Goal: Task Accomplishment & Management: Use online tool/utility

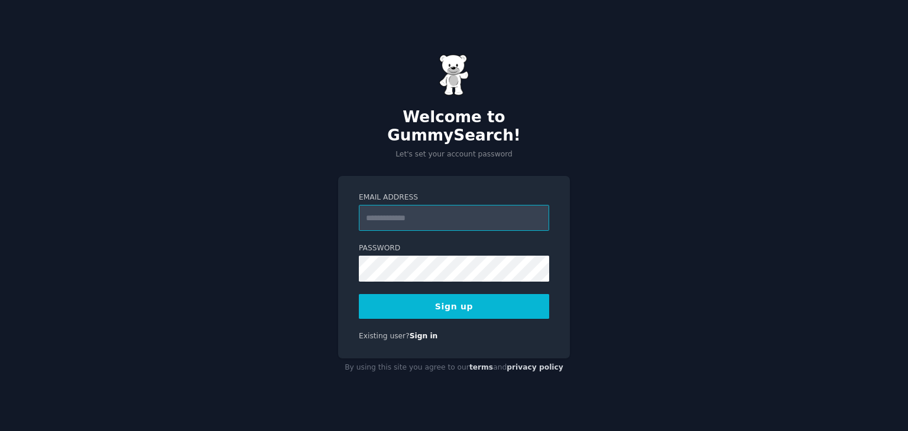
click at [464, 211] on input "Email Address" at bounding box center [454, 218] width 190 height 26
type input "**********"
click at [359, 294] on button "Sign up" at bounding box center [454, 306] width 190 height 25
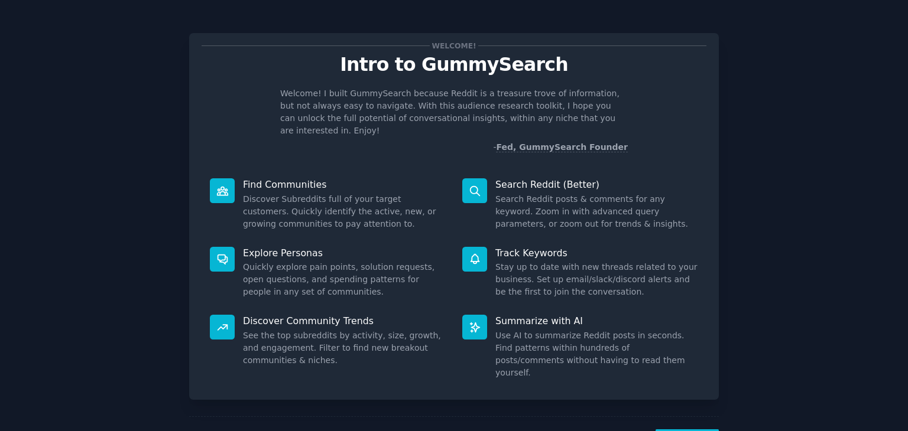
scroll to position [31, 0]
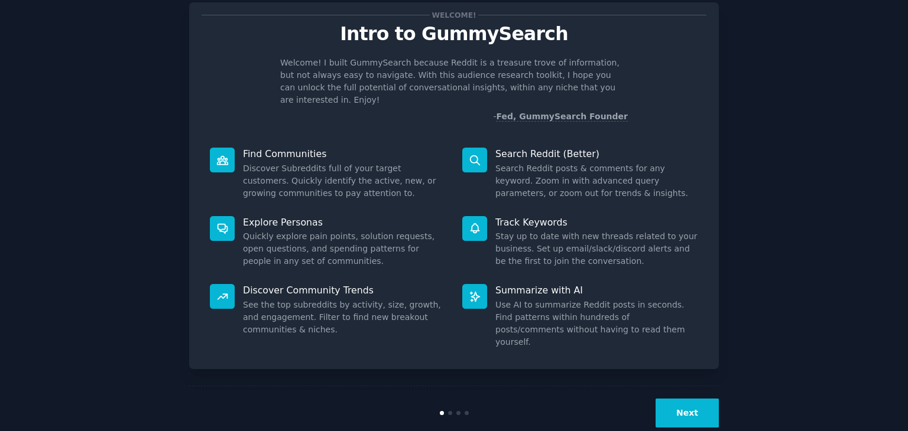
click at [685, 399] on button "Next" at bounding box center [686, 413] width 63 height 29
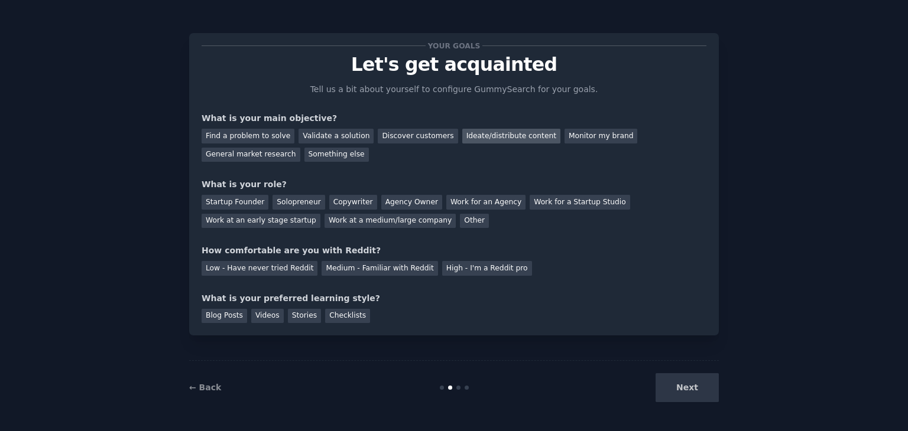
click at [474, 131] on div "Ideate/distribute content" at bounding box center [511, 136] width 98 height 15
click at [292, 200] on div "Solopreneur" at bounding box center [298, 202] width 52 height 15
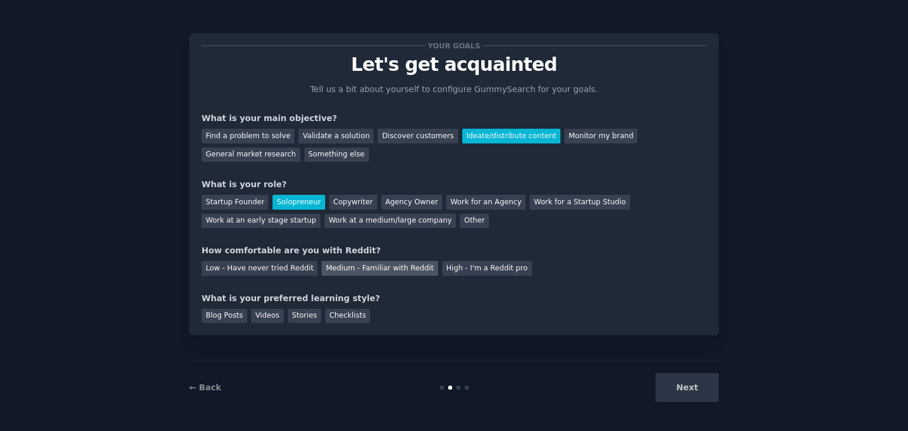
click at [348, 271] on div "Medium - Familiar with Reddit" at bounding box center [379, 268] width 116 height 15
click at [265, 313] on div "Videos" at bounding box center [267, 316] width 32 height 15
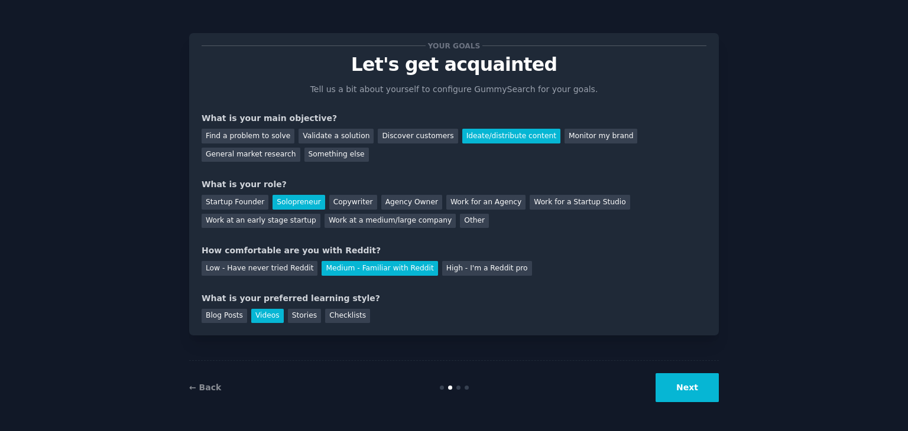
click at [681, 386] on button "Next" at bounding box center [686, 387] width 63 height 29
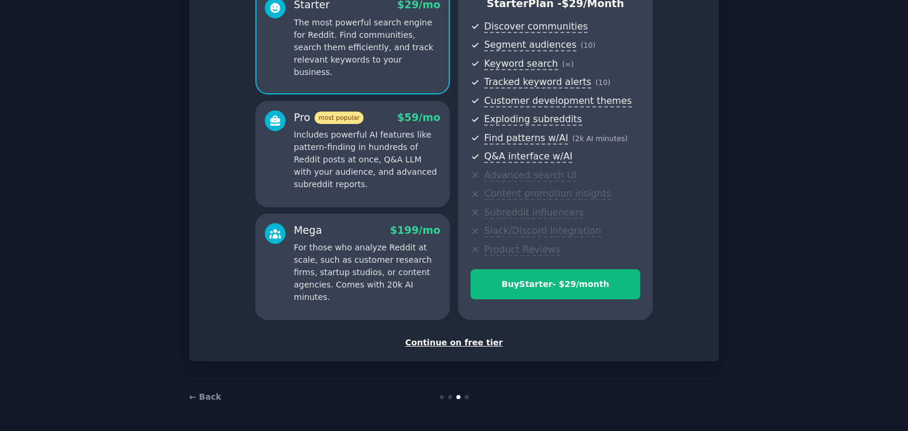
scroll to position [118, 0]
click at [435, 346] on div "Continue on free tier" at bounding box center [453, 342] width 505 height 12
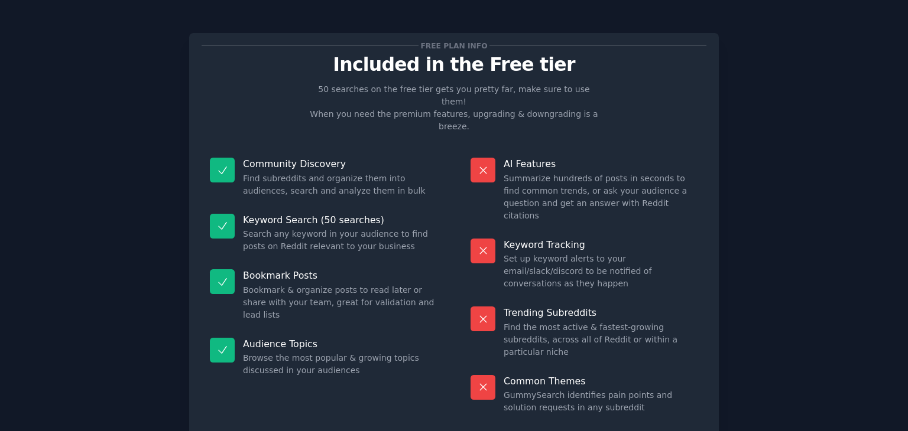
scroll to position [28, 0]
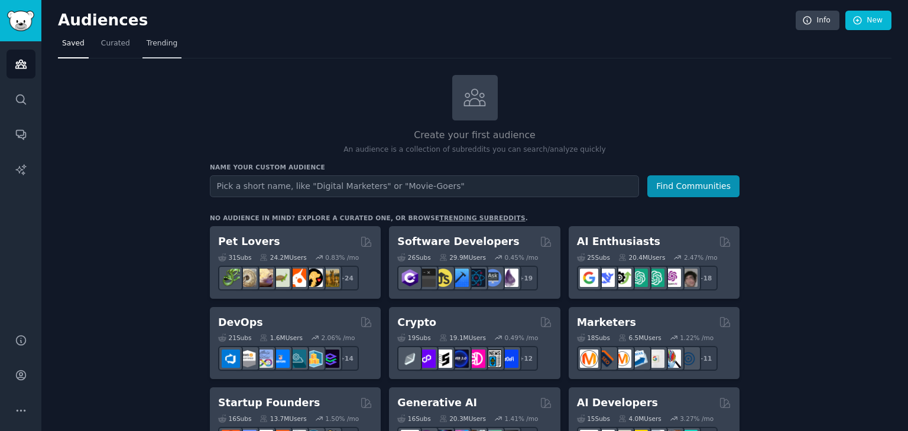
click at [152, 38] on span "Trending" at bounding box center [162, 43] width 31 height 11
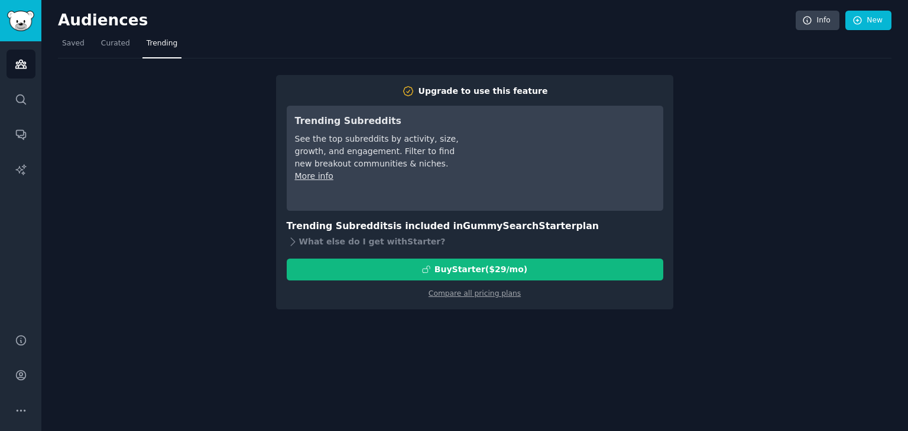
click at [93, 44] on nav "Saved Curated Trending" at bounding box center [474, 46] width 833 height 24
click at [74, 47] on span "Saved" at bounding box center [73, 43] width 22 height 11
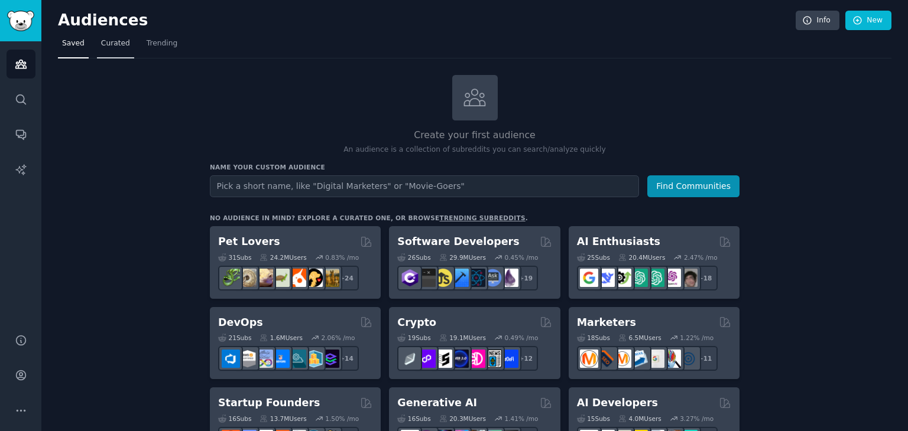
click at [102, 45] on span "Curated" at bounding box center [115, 43] width 29 height 11
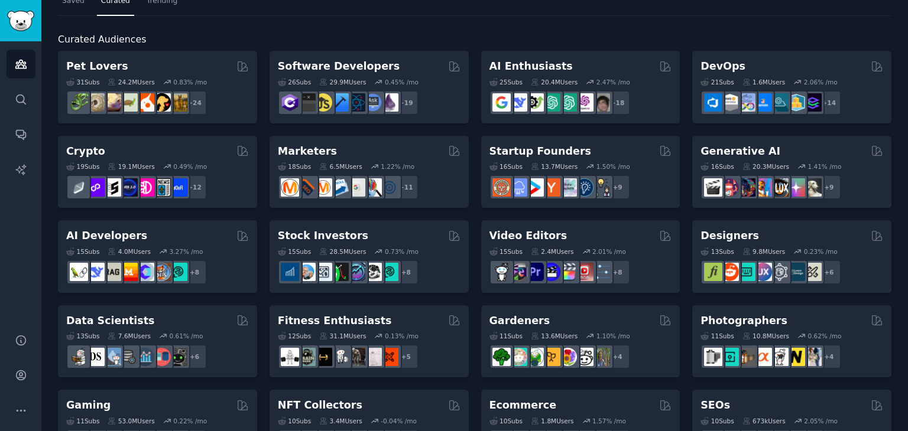
scroll to position [32, 0]
